Goal: Task Accomplishment & Management: Complete application form

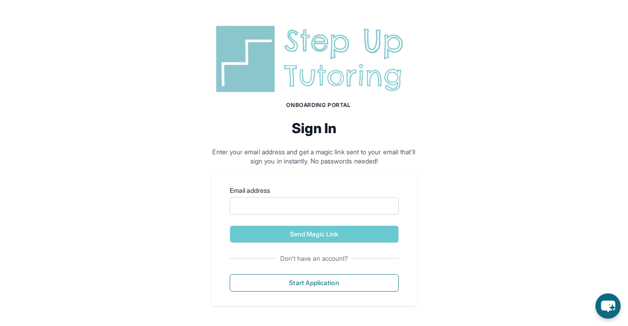
click at [268, 217] on form "Email address Send Magic Link" at bounding box center [314, 214] width 169 height 57
type input "**********"
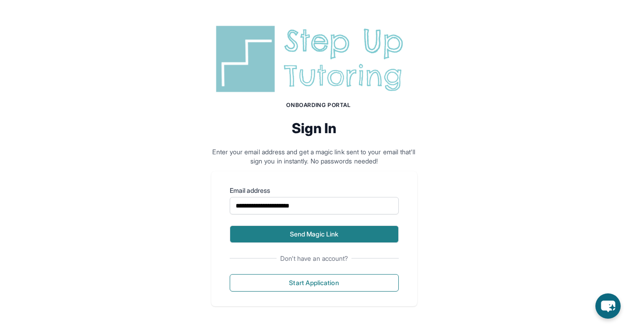
click at [280, 235] on button "Send Magic Link" at bounding box center [314, 233] width 169 height 17
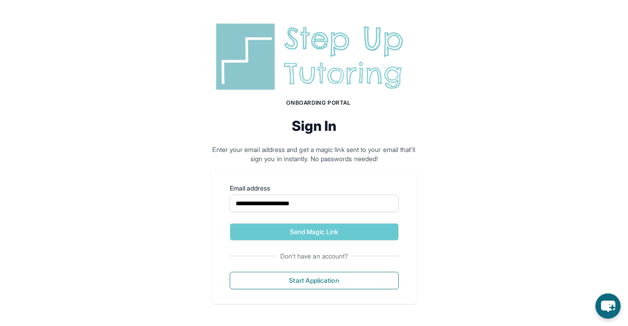
scroll to position [45, 0]
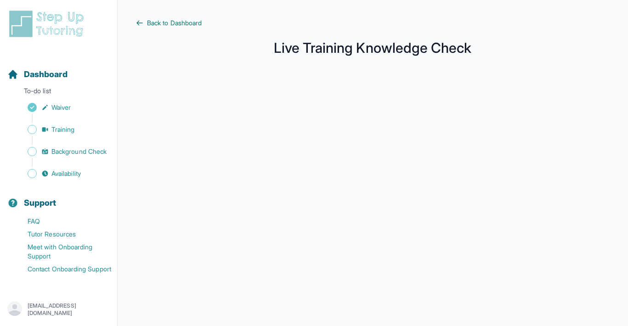
click at [145, 20] on link "Back to Dashboard" at bounding box center [372, 22] width 473 height 9
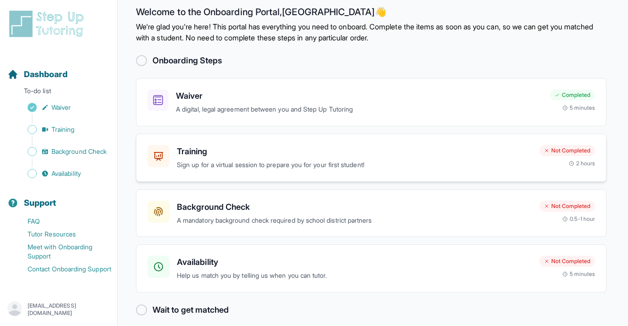
scroll to position [13, 0]
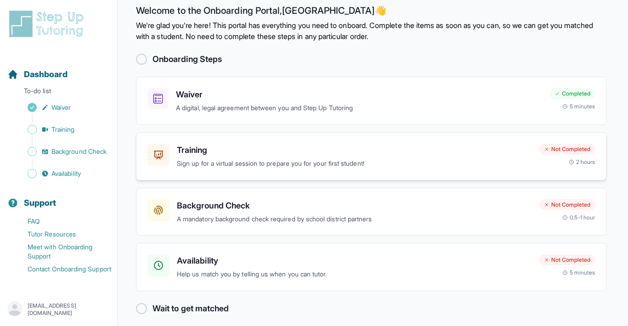
click at [244, 156] on div "Training Sign up for a virtual session to prepare you for your first student!" at bounding box center [354, 156] width 355 height 25
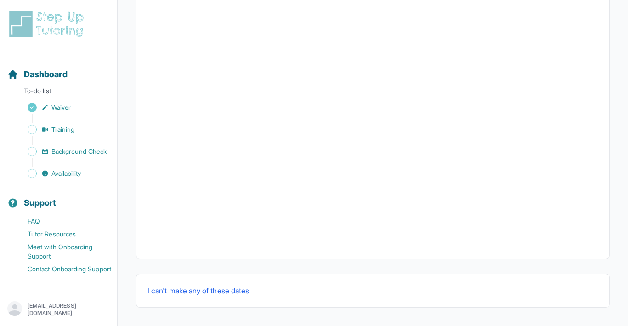
scroll to position [320, 0]
click at [45, 132] on icon "Sidebar" at bounding box center [44, 129] width 7 height 7
click at [58, 145] on link "Background Check" at bounding box center [62, 151] width 110 height 13
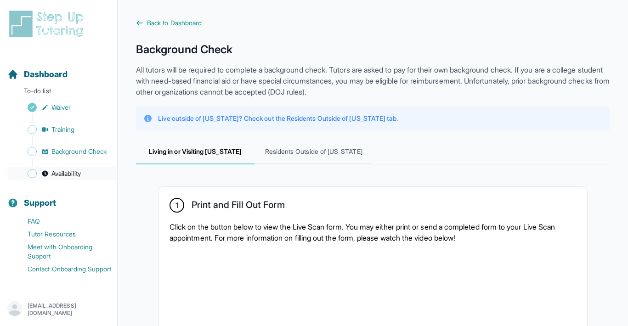
click at [70, 178] on span "Availability" at bounding box center [65, 173] width 29 height 9
